Goal: Check status: Check status

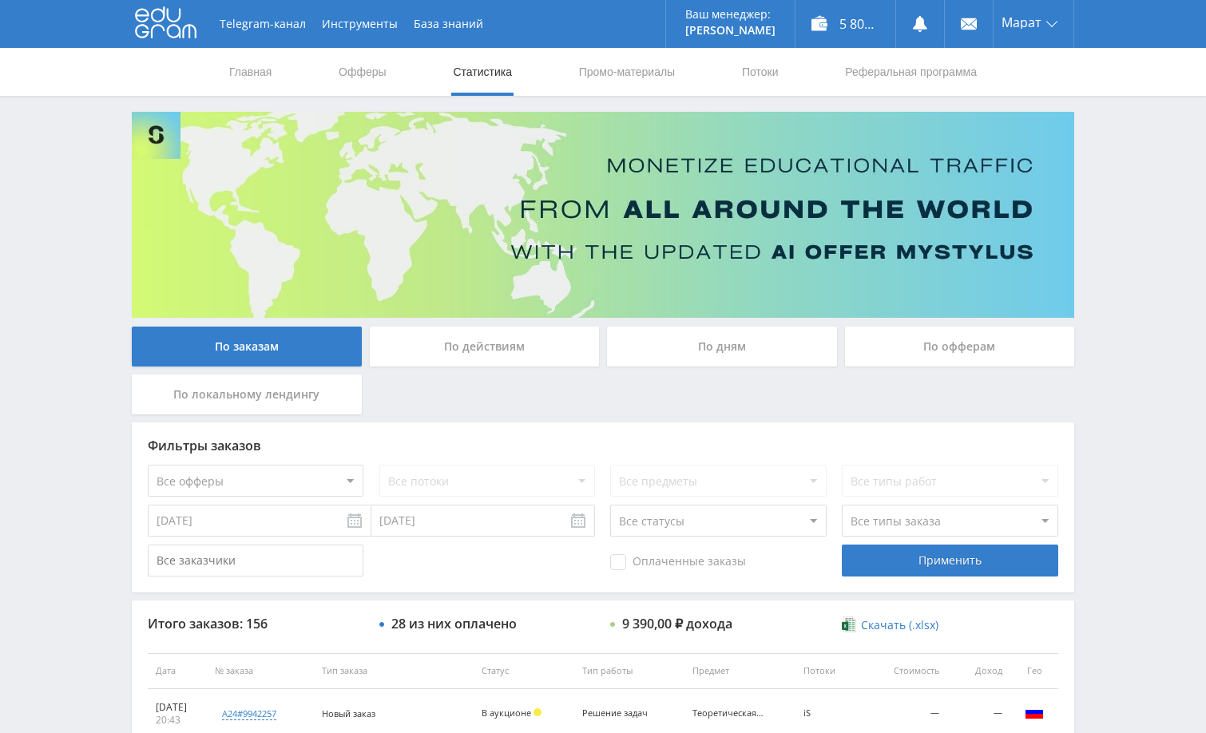
click at [1122, 223] on div "Telegram-канал Инструменты База знаний Ваш менеджер: Alex Alex Online @edugram_…" at bounding box center [603, 670] width 1206 height 1341
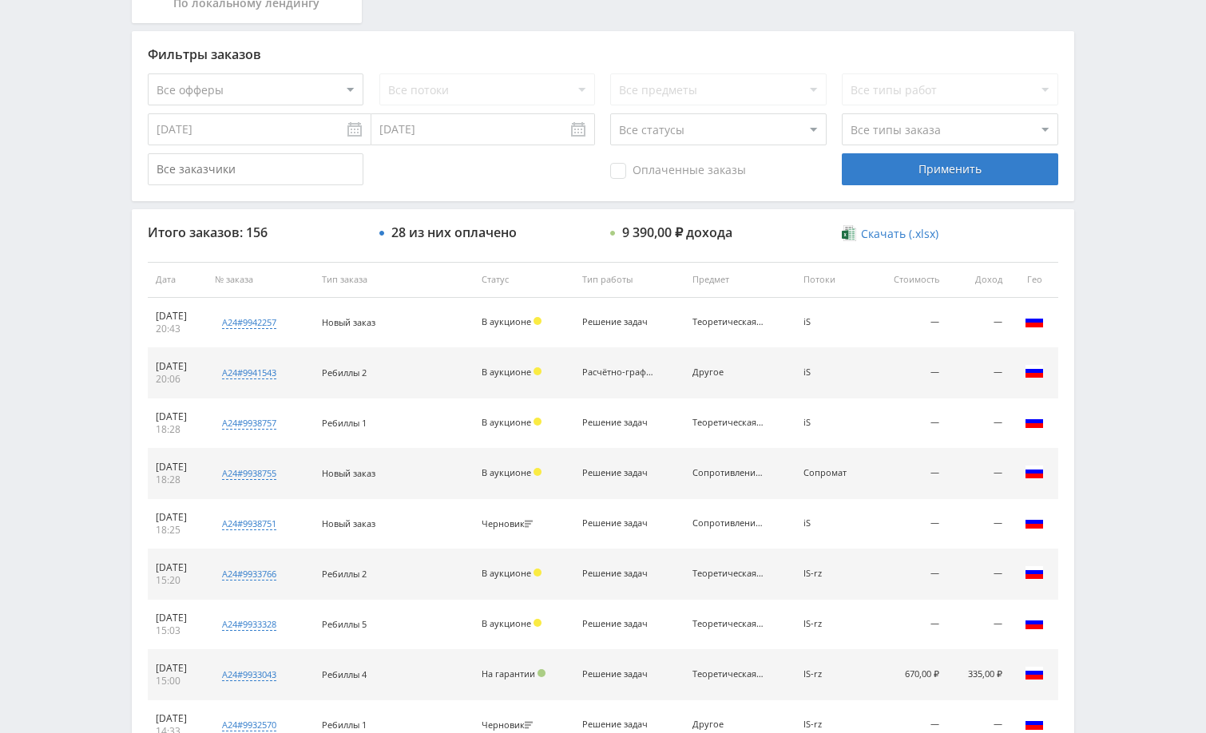
scroll to position [399, 0]
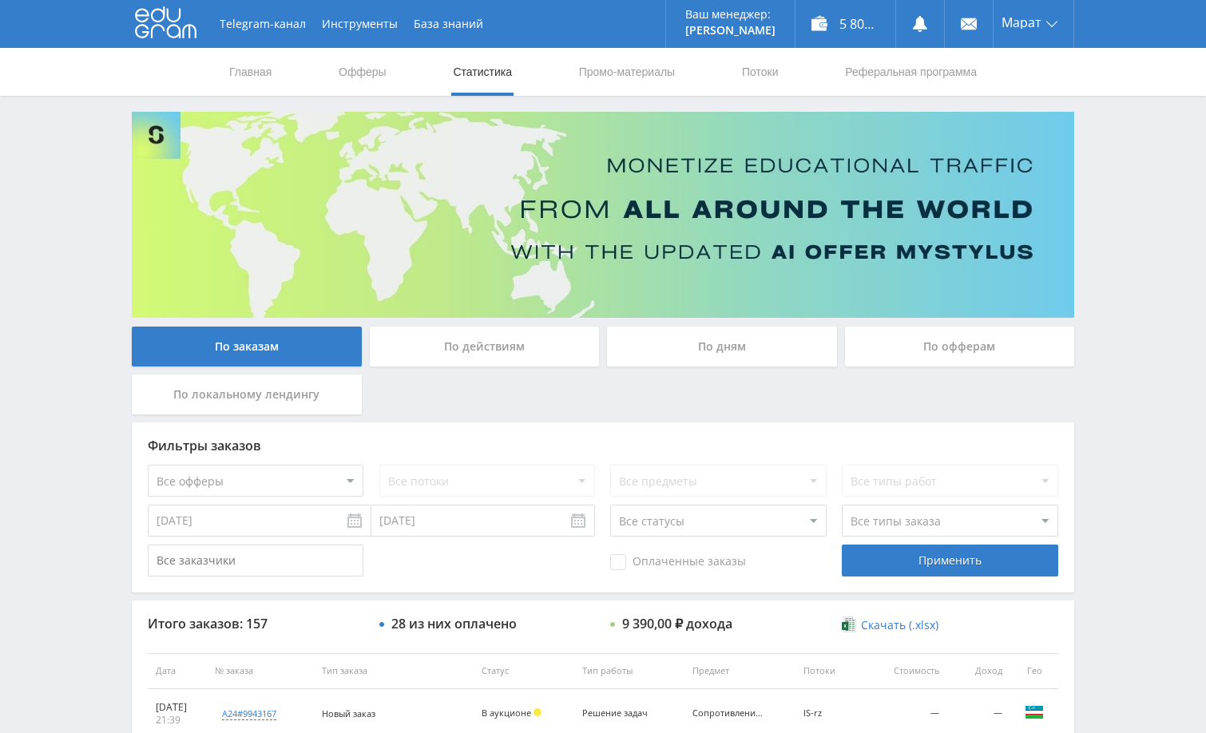
click at [1140, 331] on div "Telegram-канал Инструменты База знаний Ваш менеджер: Alex Alex Online @edugram_…" at bounding box center [603, 670] width 1206 height 1341
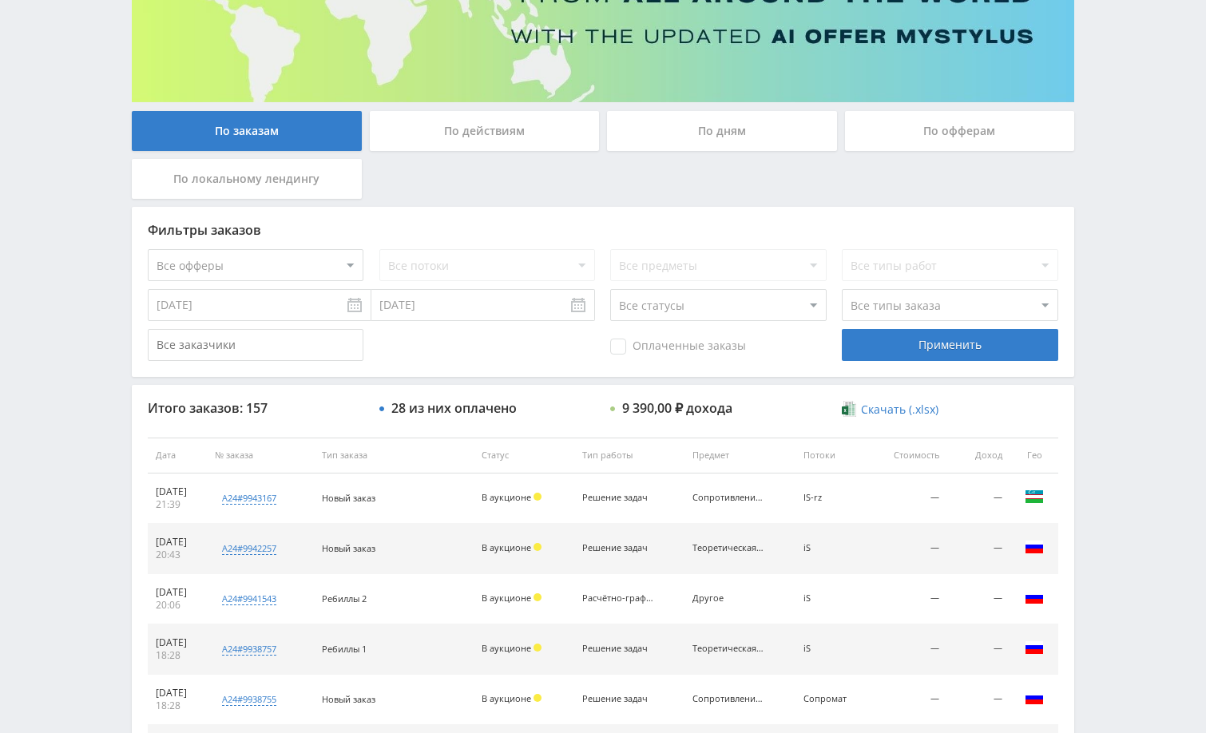
scroll to position [240, 0]
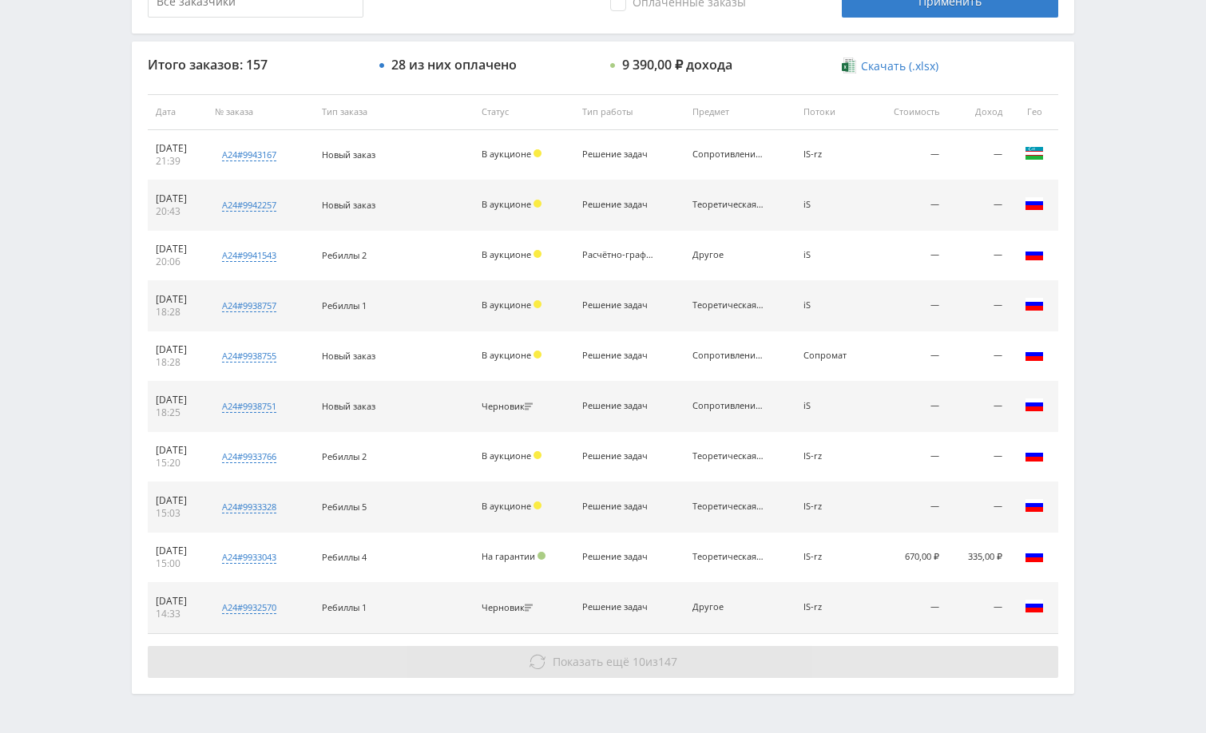
scroll to position [608, 0]
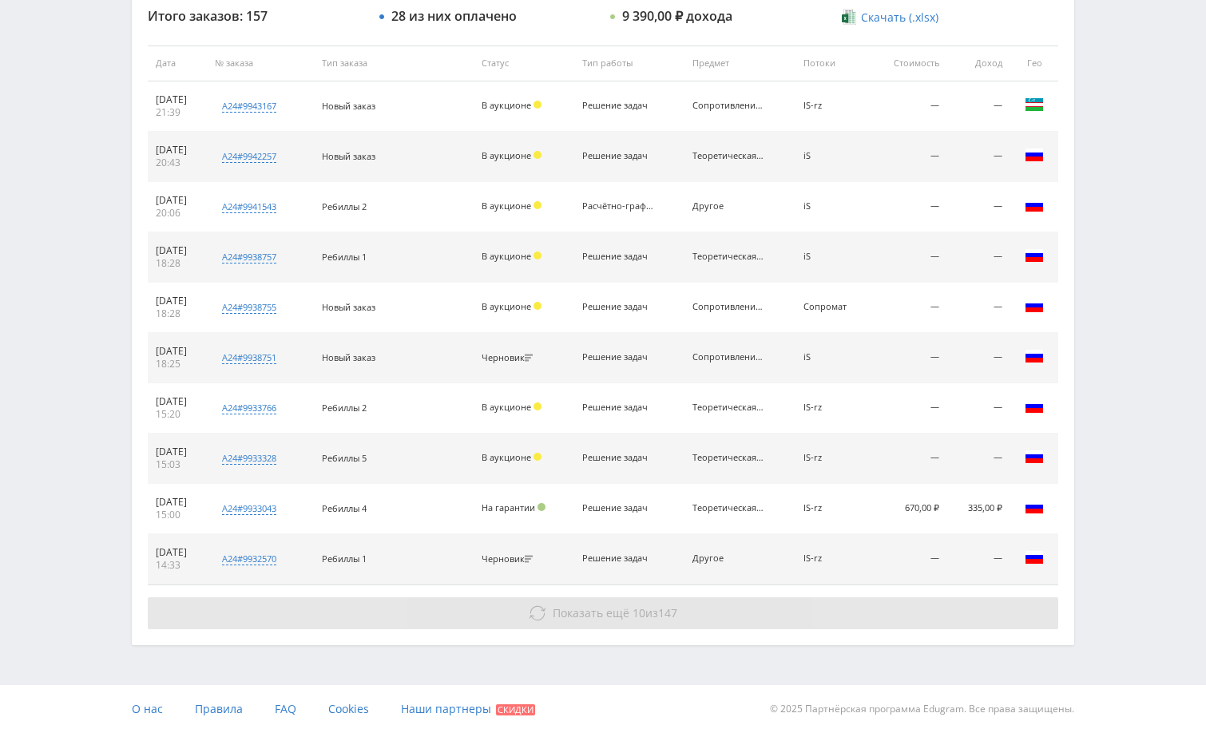
click at [980, 623] on button "Показать ещё 10 из 147" at bounding box center [603, 613] width 910 height 32
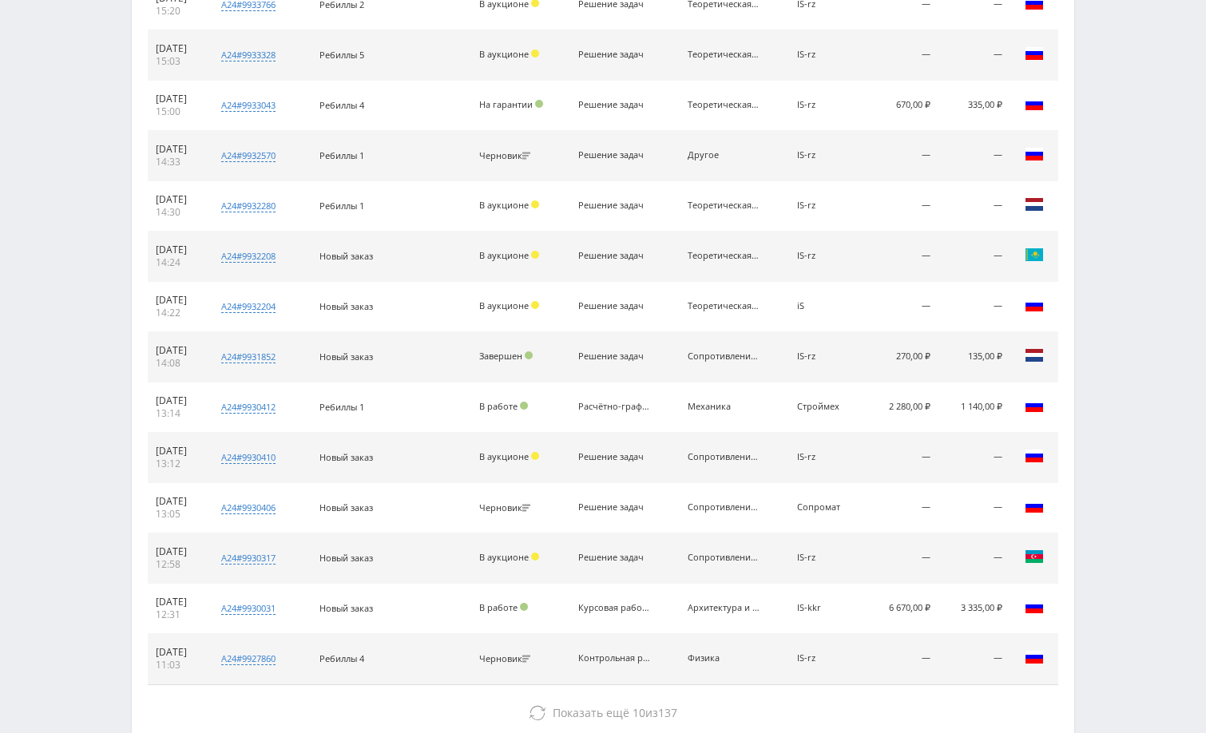
scroll to position [1111, 0]
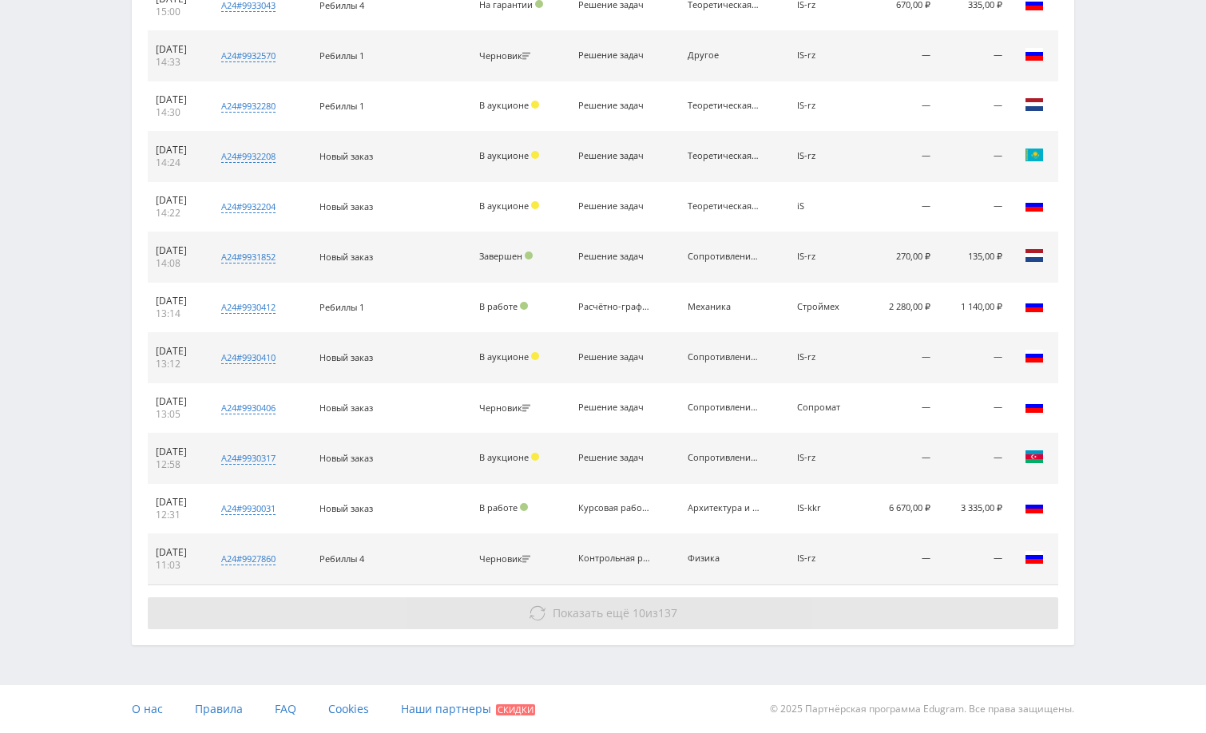
click at [918, 606] on button "Показать ещё 10 из 137" at bounding box center [603, 613] width 910 height 32
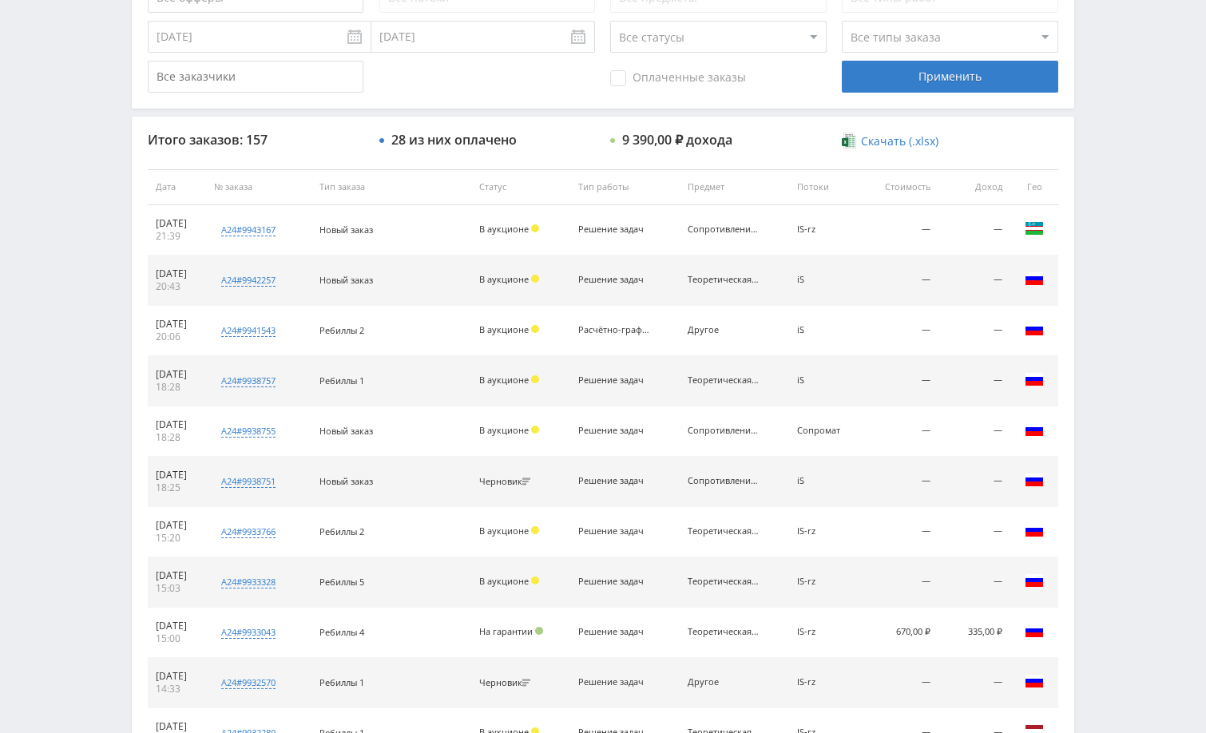
scroll to position [0, 0]
